Goal: Navigation & Orientation: Find specific page/section

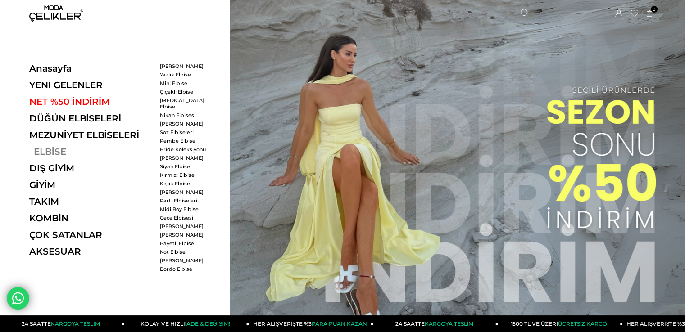
click at [50, 150] on link "ELBİSE" at bounding box center [91, 151] width 124 height 11
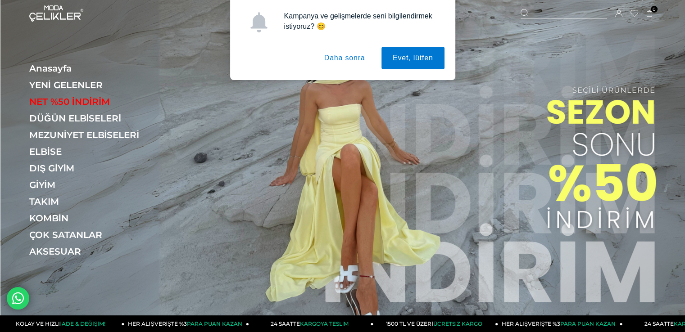
click at [345, 60] on button "Daha sonra" at bounding box center [345, 58] width 64 height 23
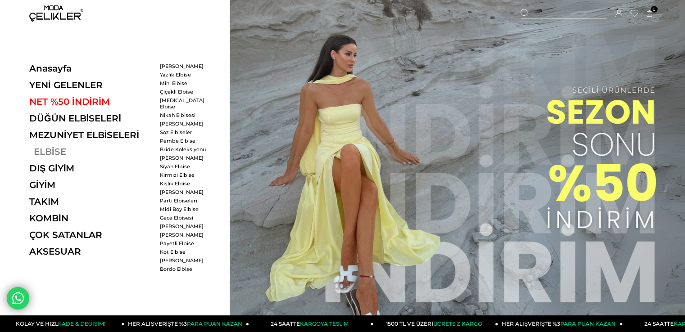
click at [48, 152] on link "ELBİSE" at bounding box center [91, 151] width 124 height 11
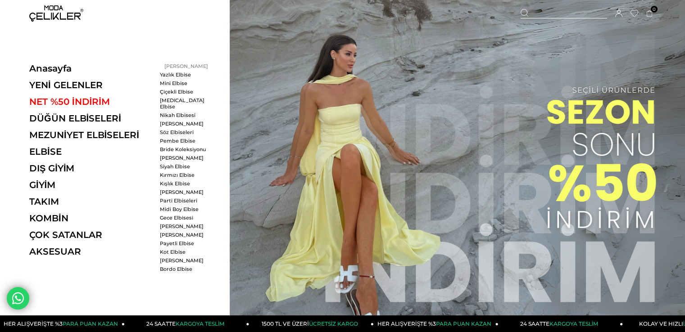
click at [172, 66] on link "[PERSON_NAME]" at bounding box center [186, 66] width 52 height 6
click at [179, 64] on link "[PERSON_NAME]" at bounding box center [186, 66] width 52 height 6
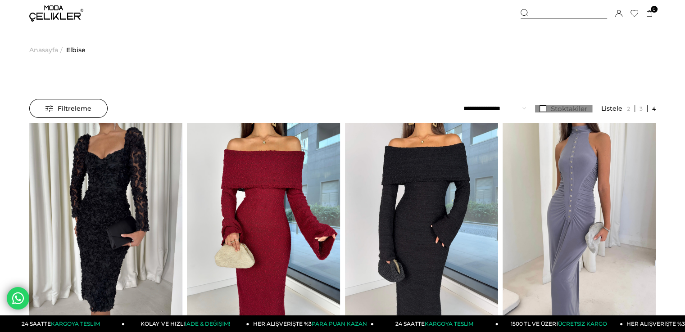
click at [545, 108] on link "Stoktakiler" at bounding box center [563, 108] width 57 height 7
drag, startPoint x: 499, startPoint y: 111, endPoint x: 498, endPoint y: 118, distance: 6.4
click at [499, 111] on select "**********" at bounding box center [494, 108] width 63 height 19
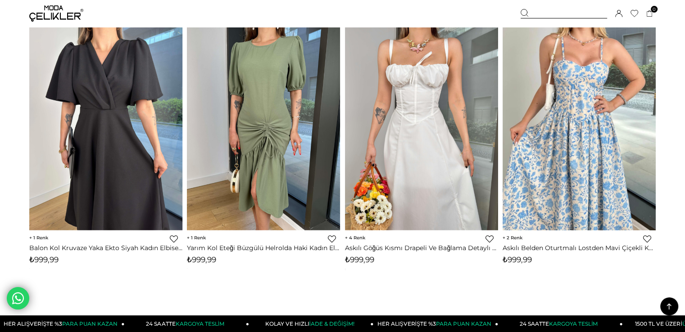
scroll to position [5450, 0]
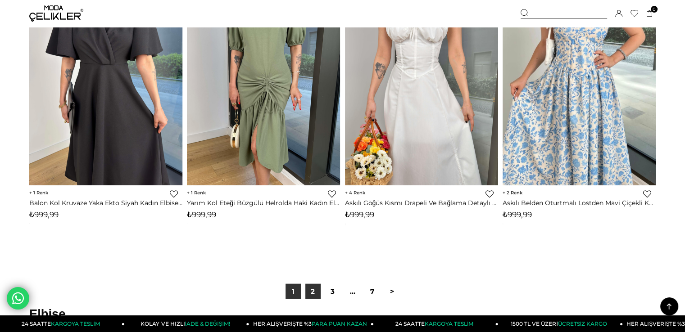
click at [315, 287] on link "2" at bounding box center [312, 291] width 15 height 15
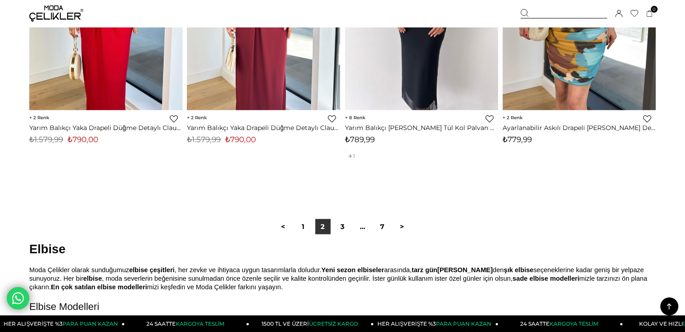
scroll to position [5630, 0]
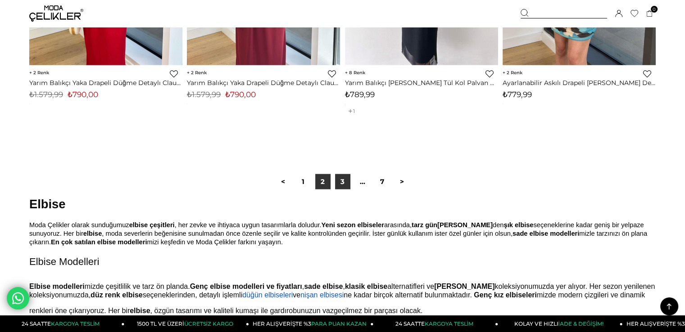
click at [345, 182] on link "3" at bounding box center [342, 181] width 15 height 15
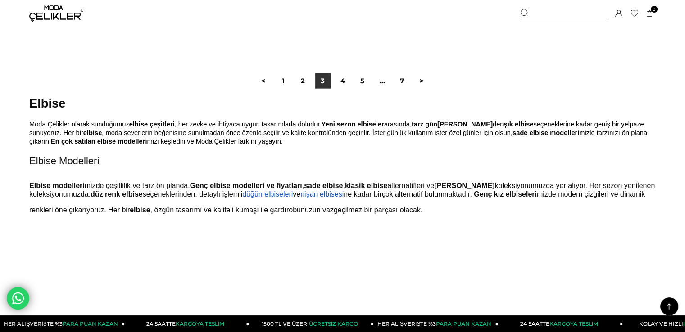
scroll to position [5540, 0]
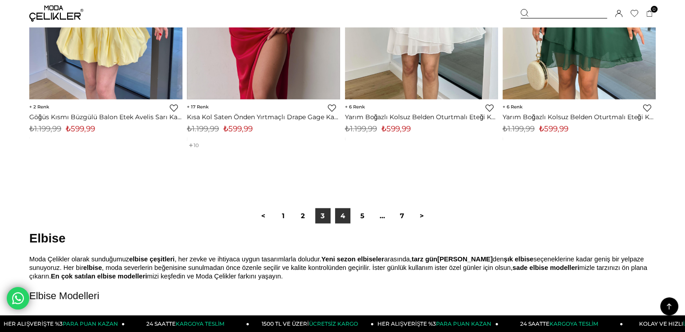
click at [348, 218] on link "4" at bounding box center [342, 216] width 15 height 15
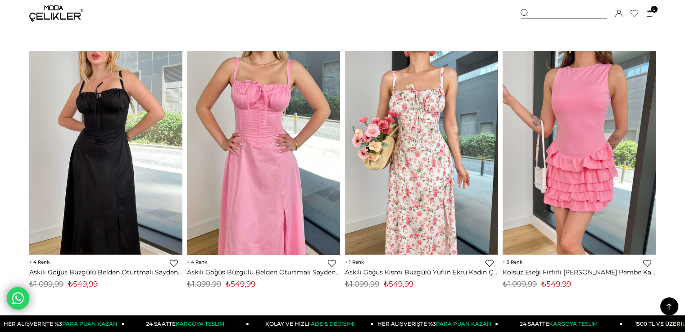
scroll to position [4594, 0]
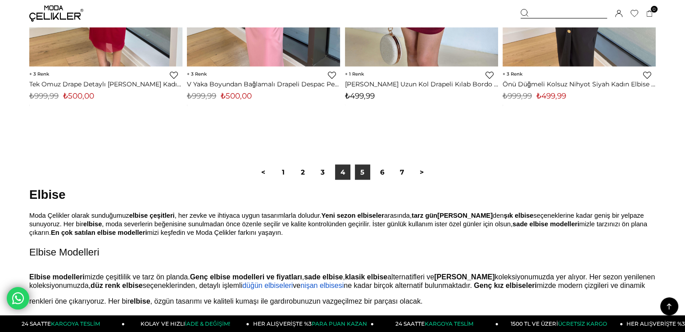
click at [361, 174] on link "5" at bounding box center [362, 172] width 15 height 15
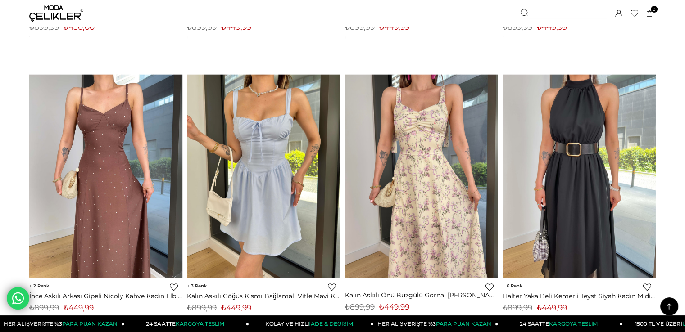
scroll to position [5585, 0]
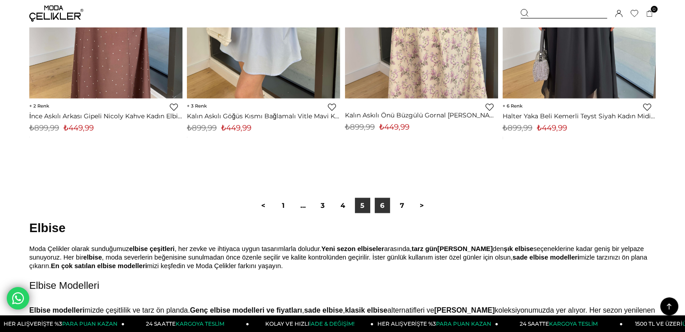
click at [382, 206] on link "6" at bounding box center [382, 205] width 15 height 15
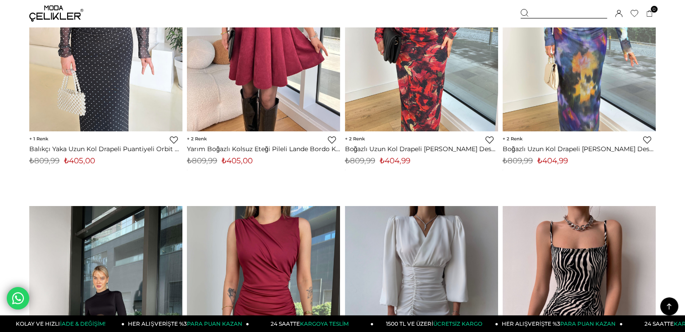
scroll to position [2657, 0]
